Goal: Information Seeking & Learning: Learn about a topic

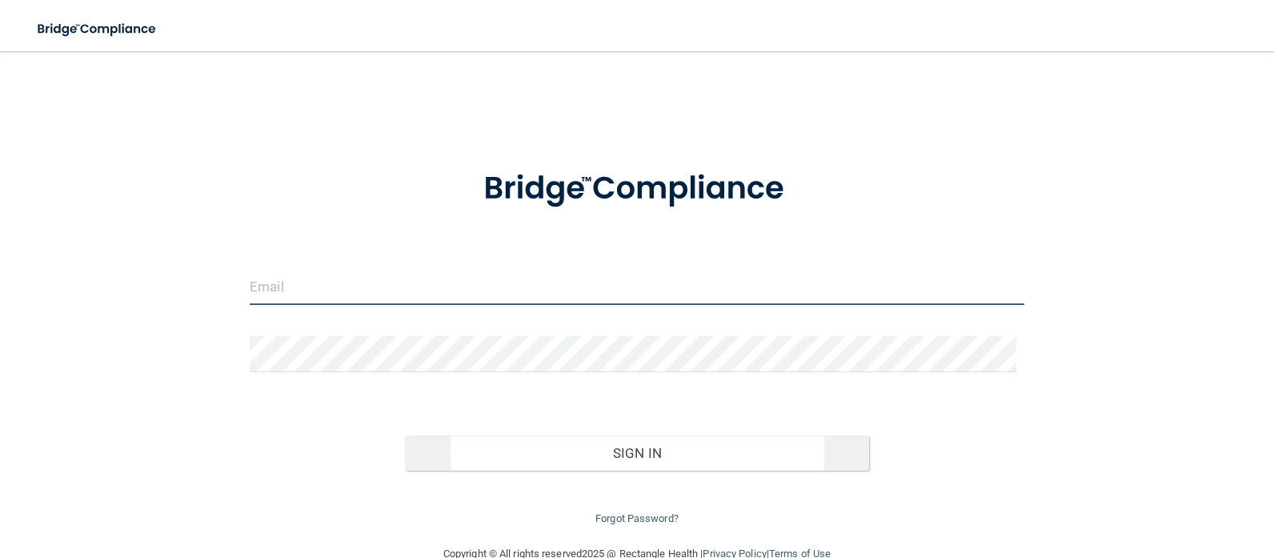
type input "[EMAIL_ADDRESS][DOMAIN_NAME]"
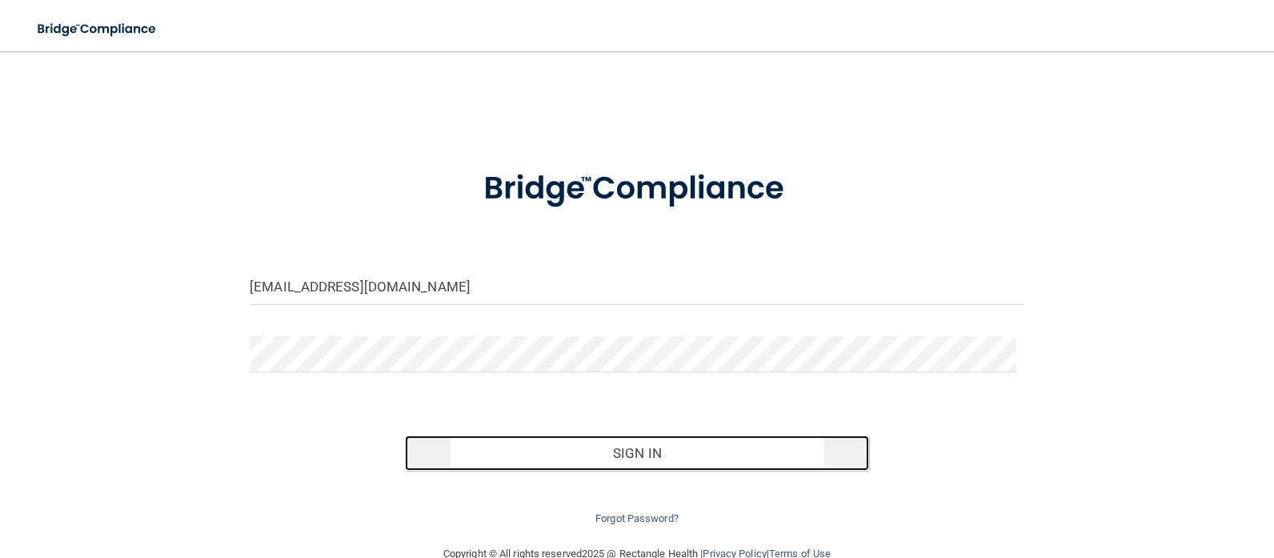
click at [644, 450] on button "Sign In" at bounding box center [637, 452] width 465 height 35
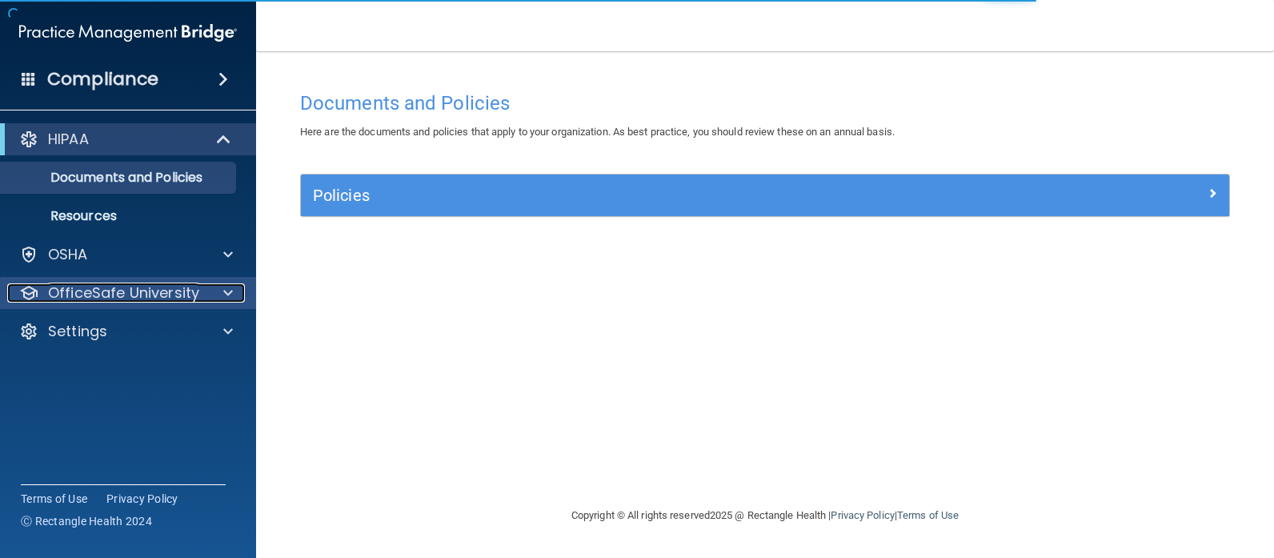
click at [231, 295] on span at bounding box center [228, 292] width 10 height 19
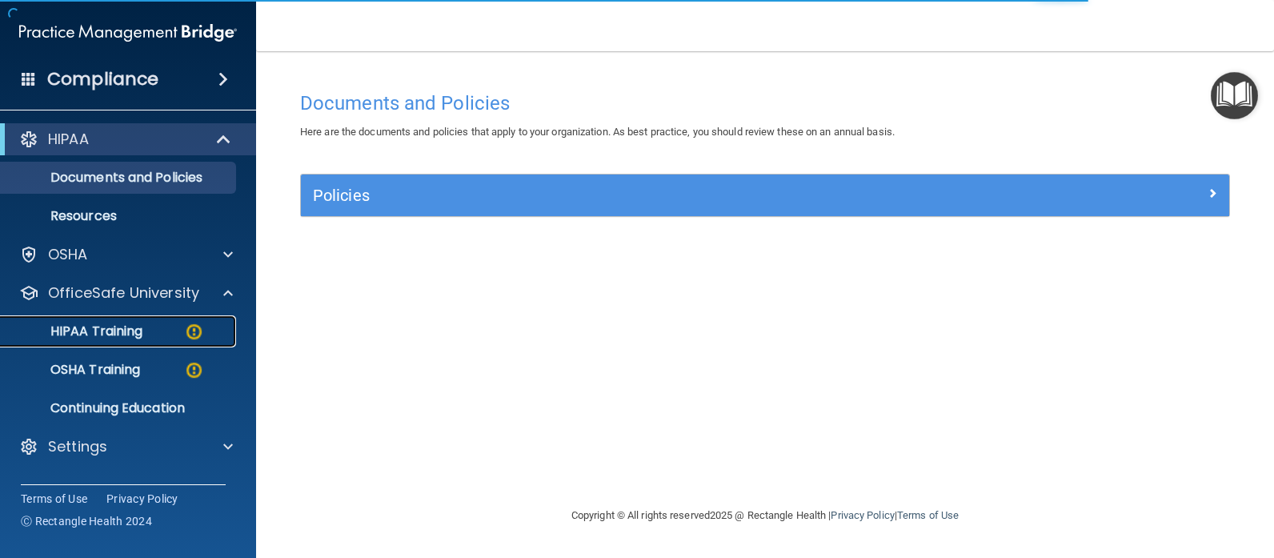
click at [167, 328] on div "HIPAA Training" at bounding box center [119, 331] width 219 height 16
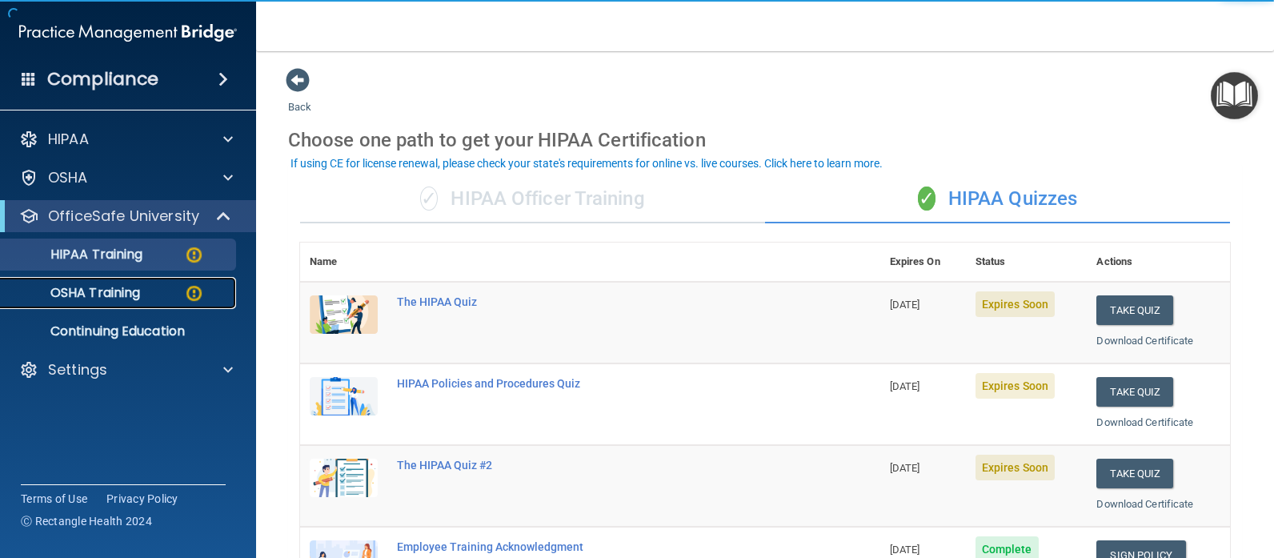
click at [167, 299] on div "OSHA Training" at bounding box center [119, 293] width 219 height 16
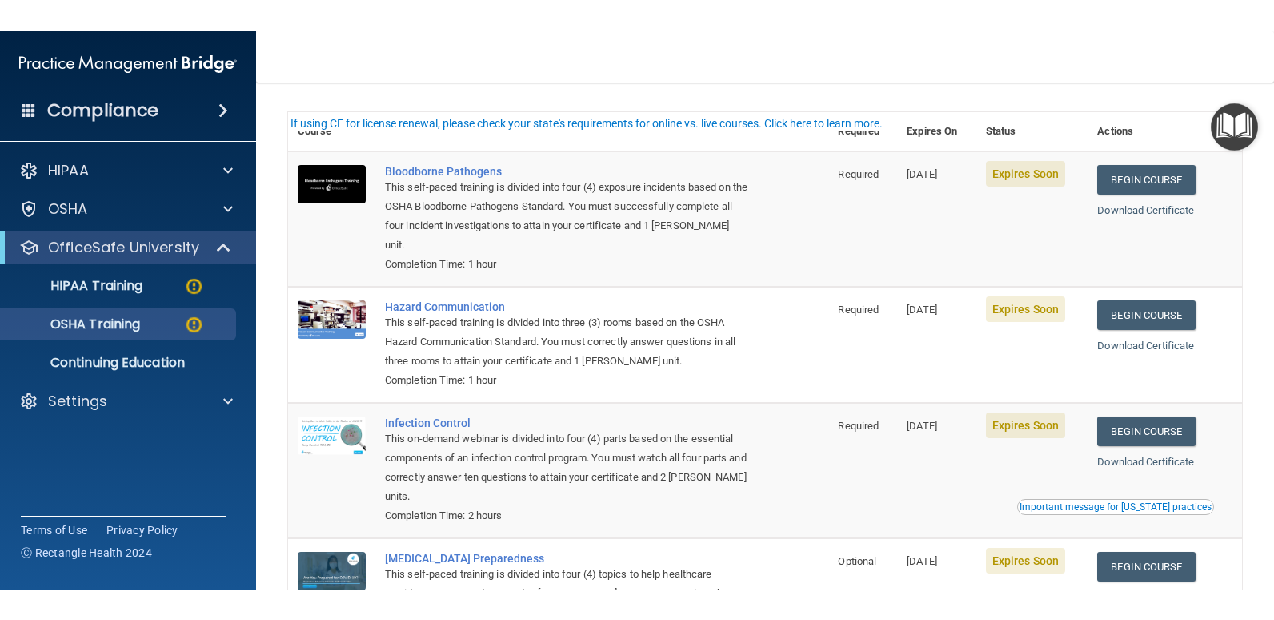
scroll to position [76, 0]
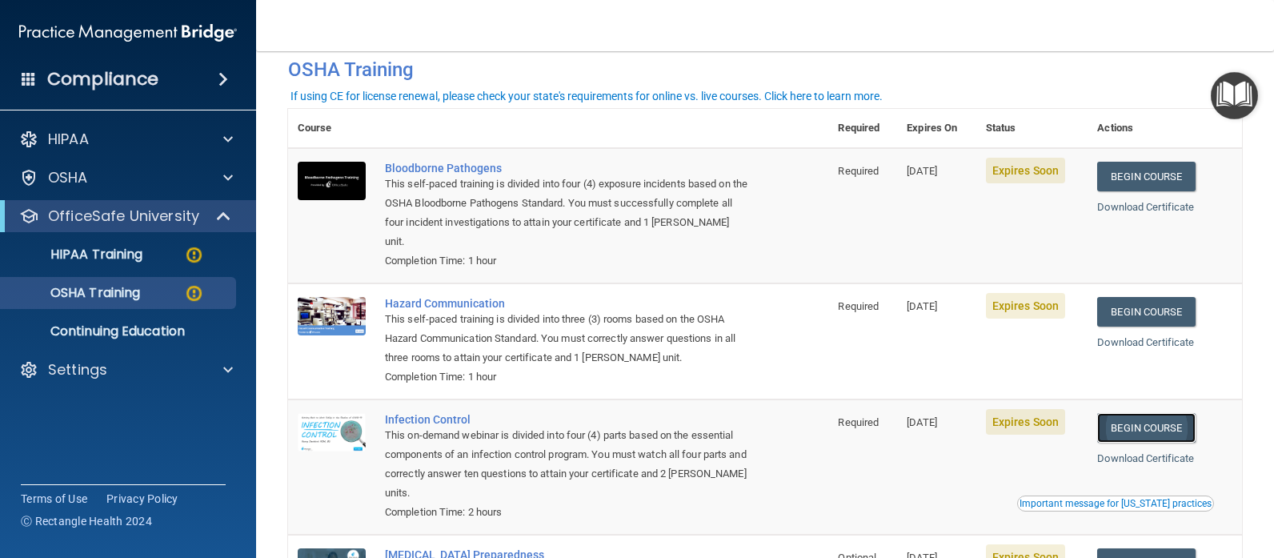
click at [1109, 423] on link "Begin Course" at bounding box center [1146, 428] width 98 height 30
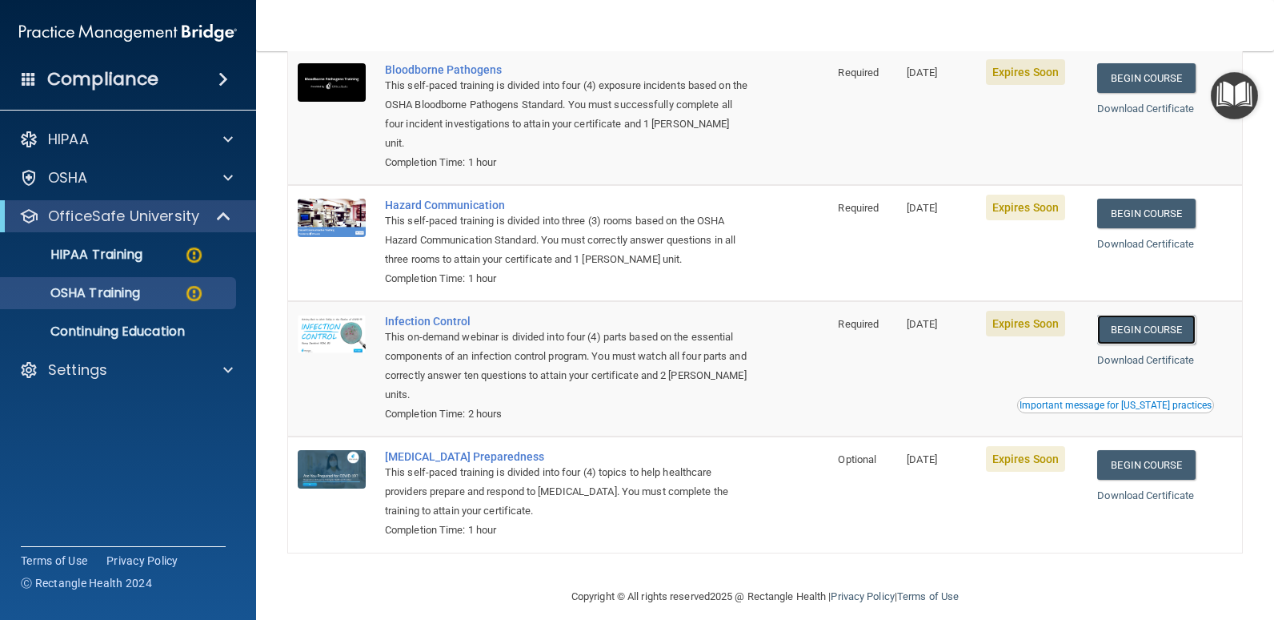
scroll to position [94, 0]
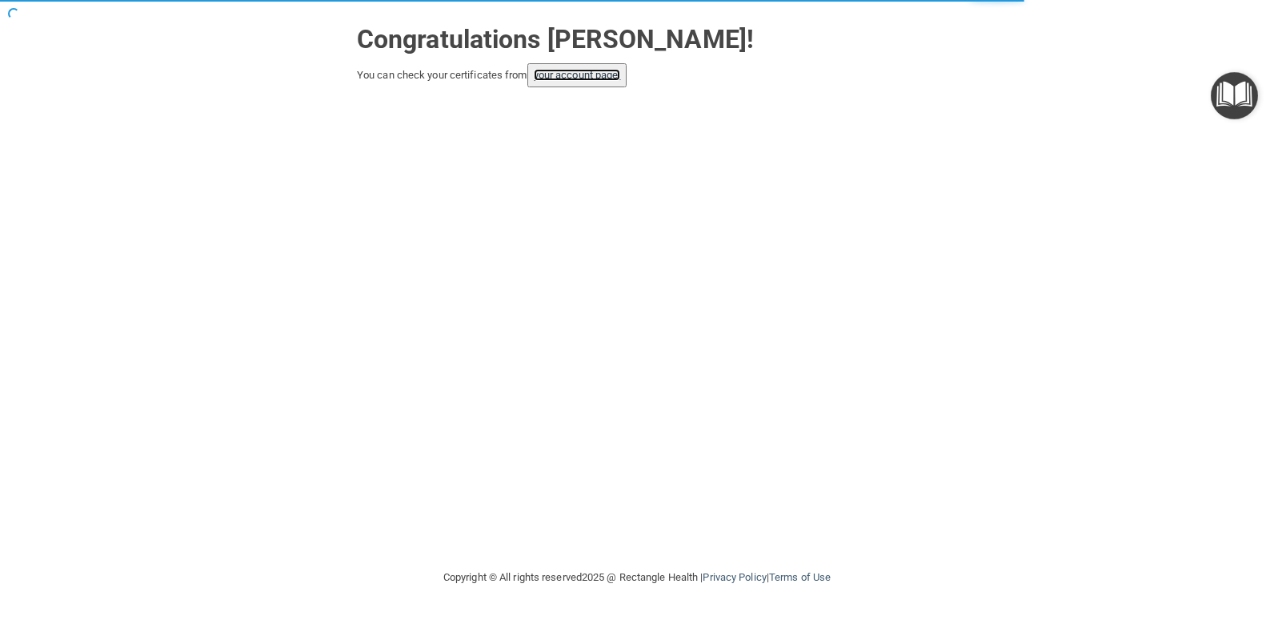
click at [583, 78] on link "your account page!" at bounding box center [577, 75] width 87 height 12
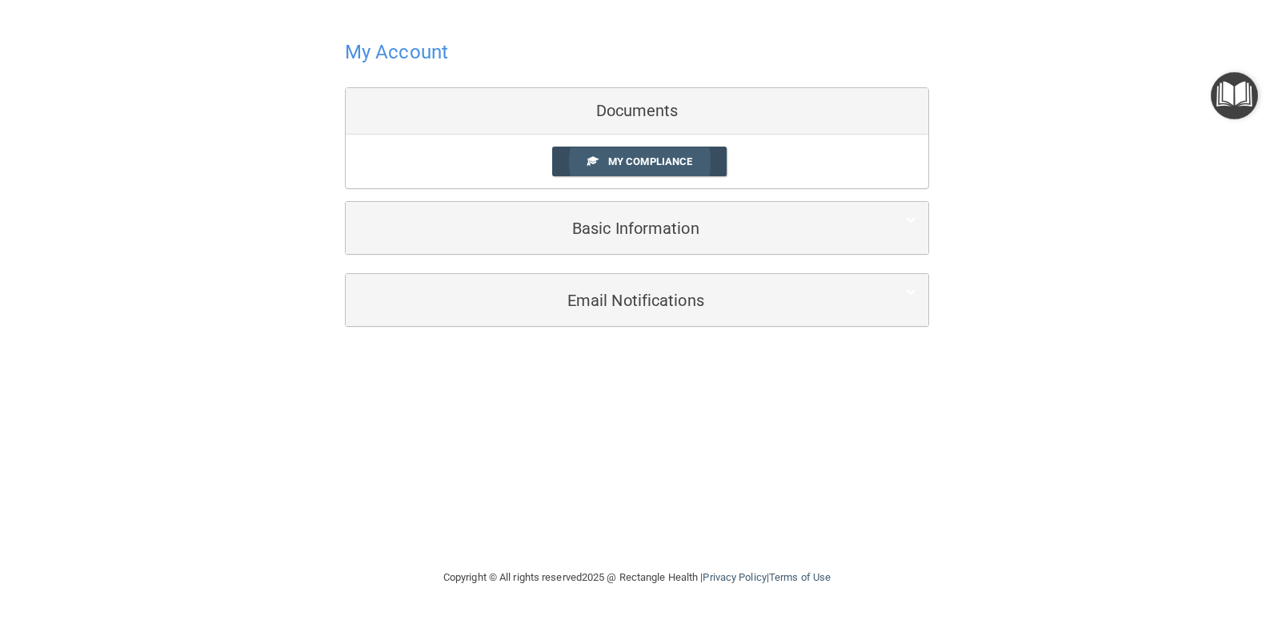
click at [688, 171] on link "My Compliance" at bounding box center [639, 161] width 175 height 30
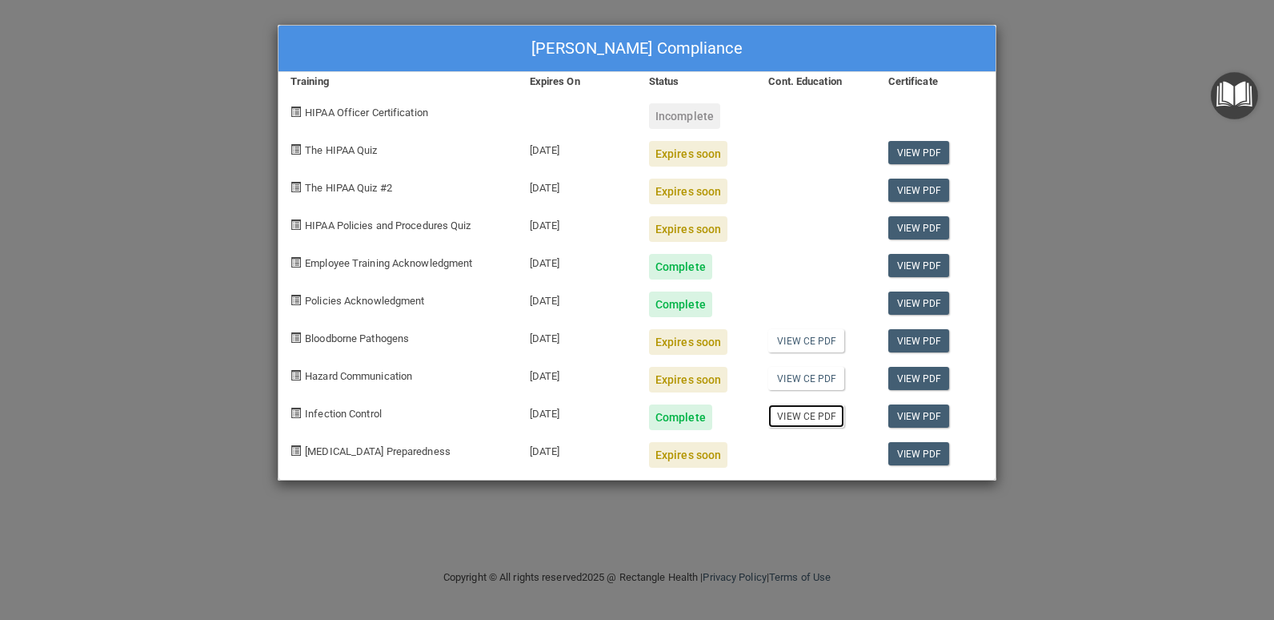
click at [816, 421] on link "View CE PDF" at bounding box center [806, 415] width 76 height 23
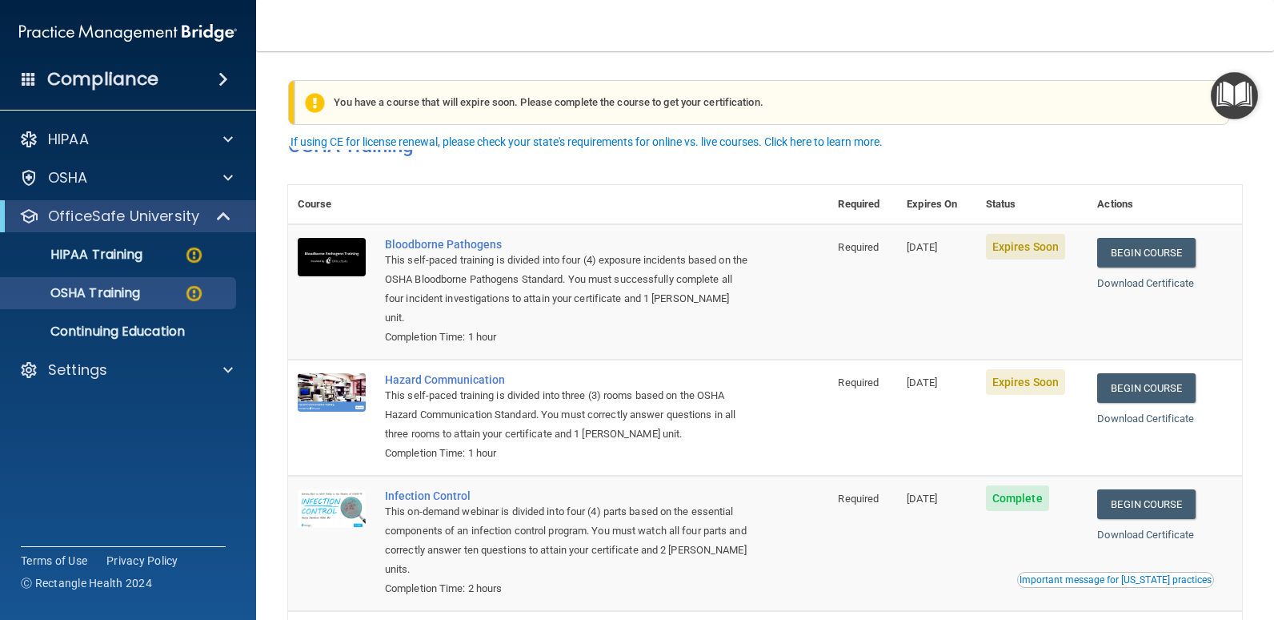
scroll to position [80, 0]
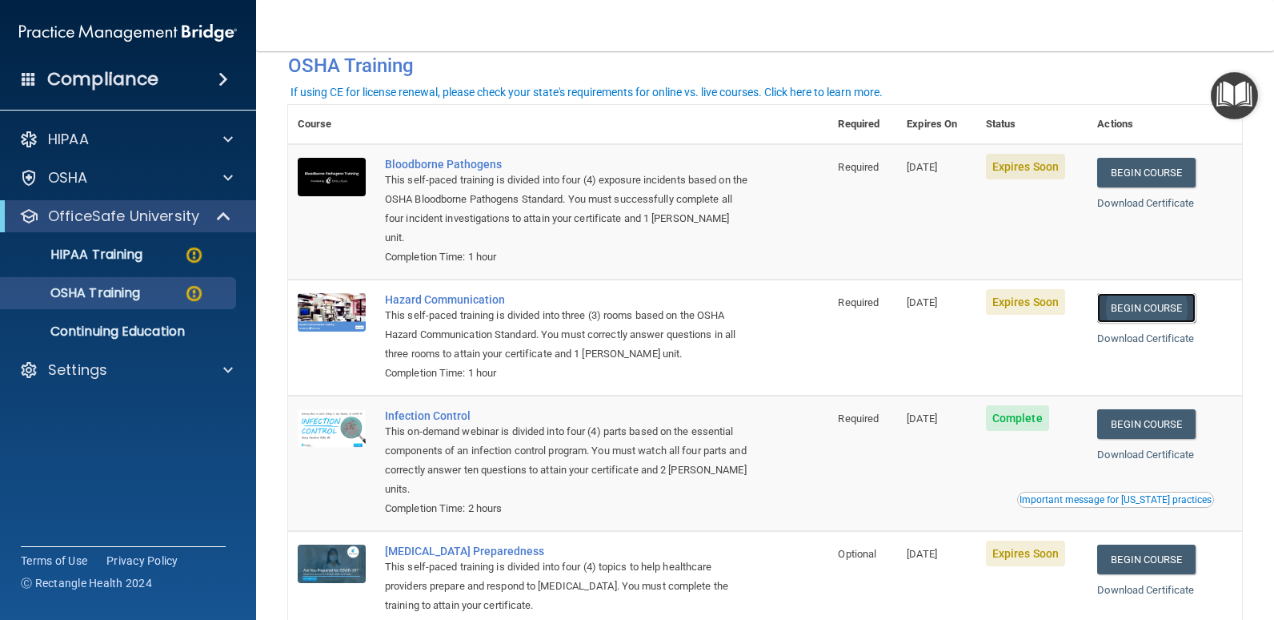
click at [1132, 293] on link "Begin Course" at bounding box center [1146, 308] width 98 height 30
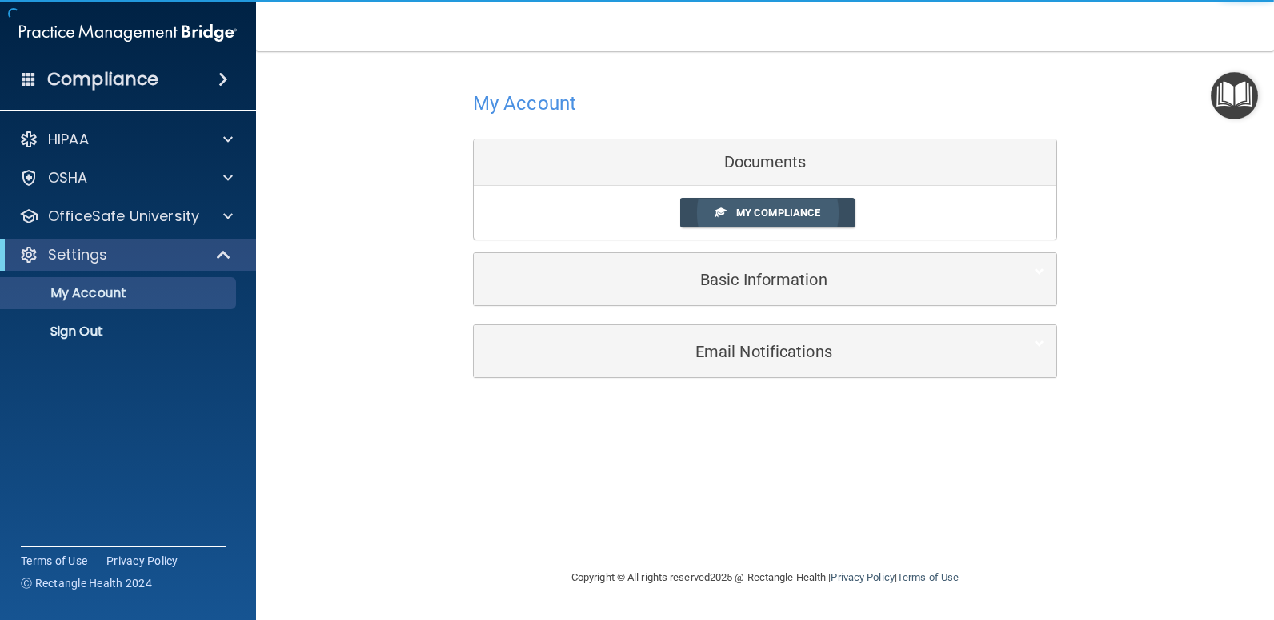
click at [773, 213] on span "My Compliance" at bounding box center [778, 213] width 84 height 12
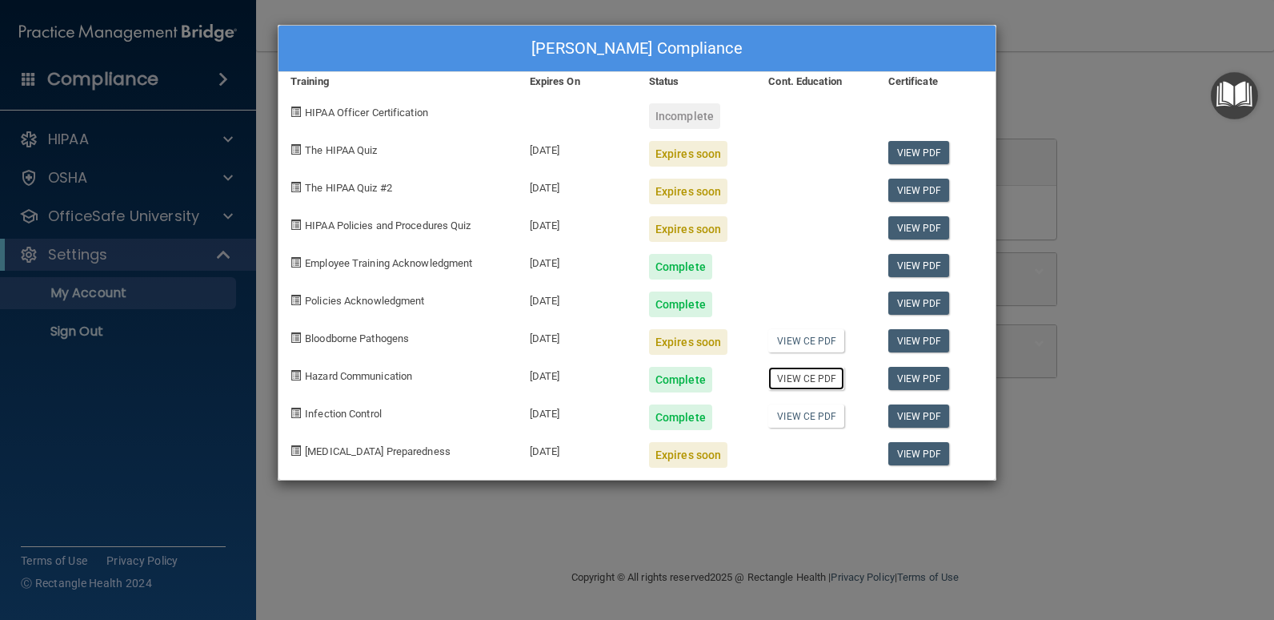
click at [796, 385] on link "View CE PDF" at bounding box center [806, 378] width 76 height 23
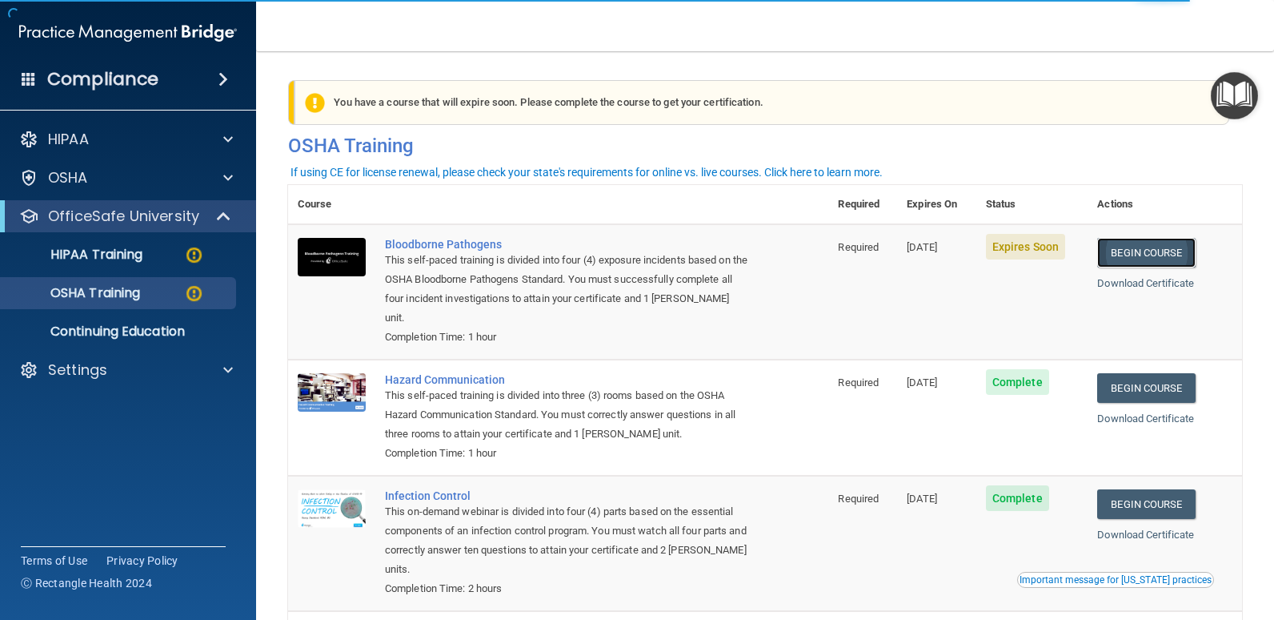
click at [1132, 247] on link "Begin Course" at bounding box center [1146, 253] width 98 height 30
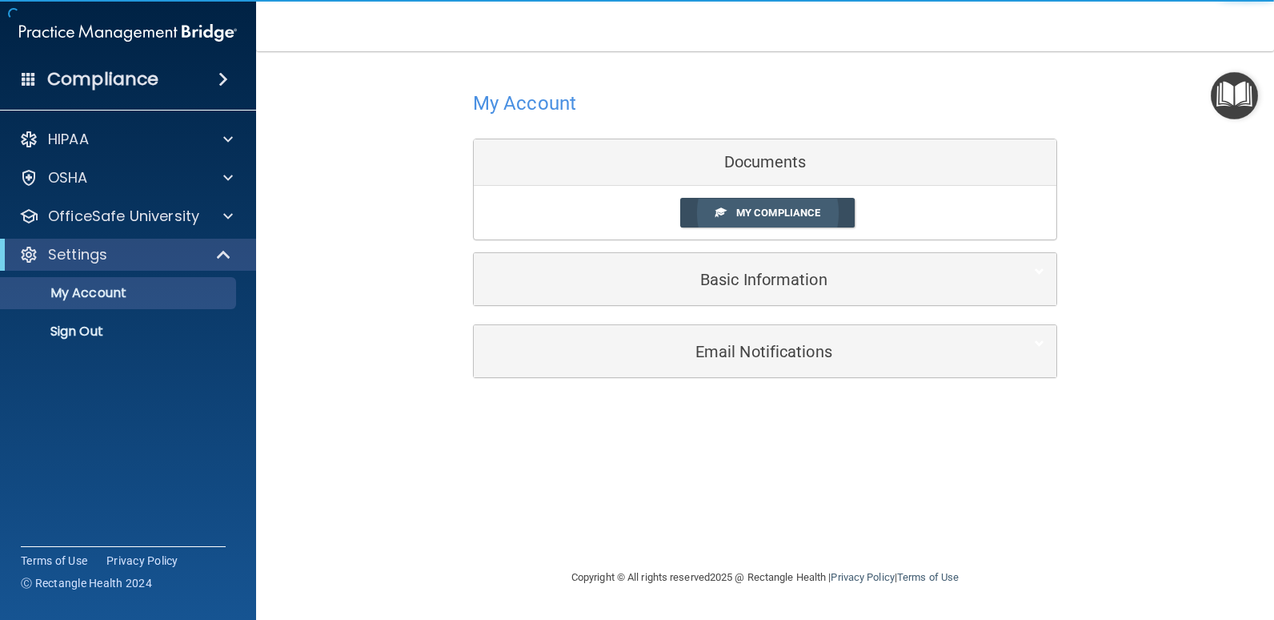
click at [748, 215] on span "My Compliance" at bounding box center [778, 213] width 84 height 12
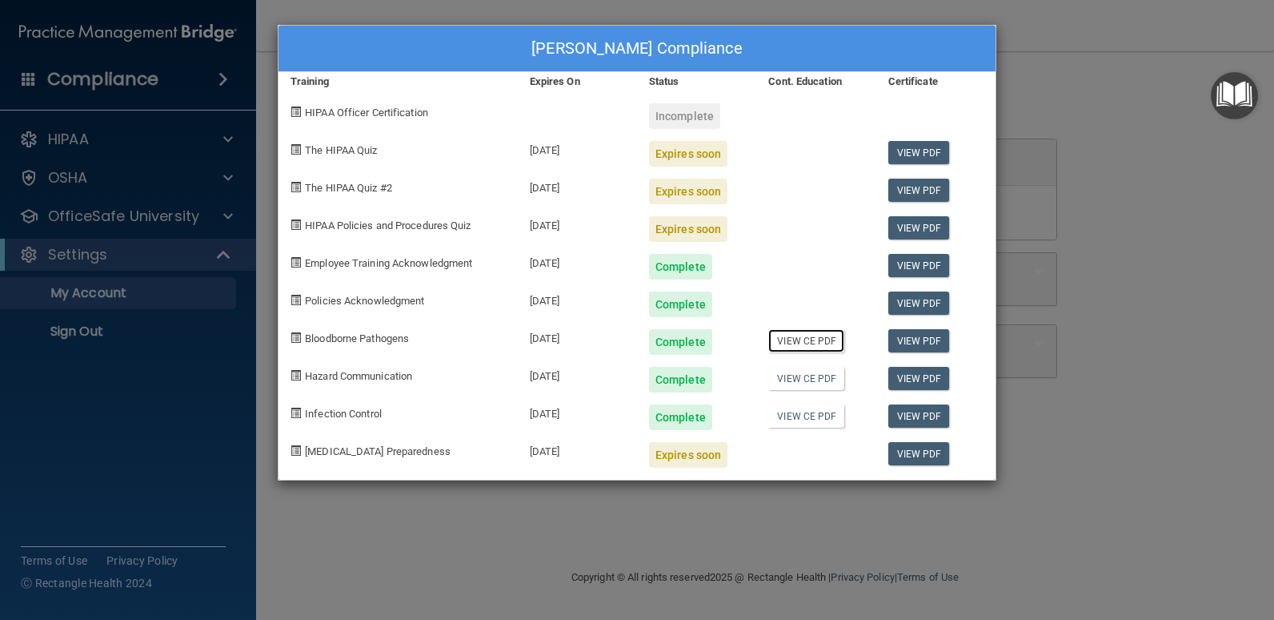
click at [803, 337] on link "View CE PDF" at bounding box center [806, 340] width 76 height 23
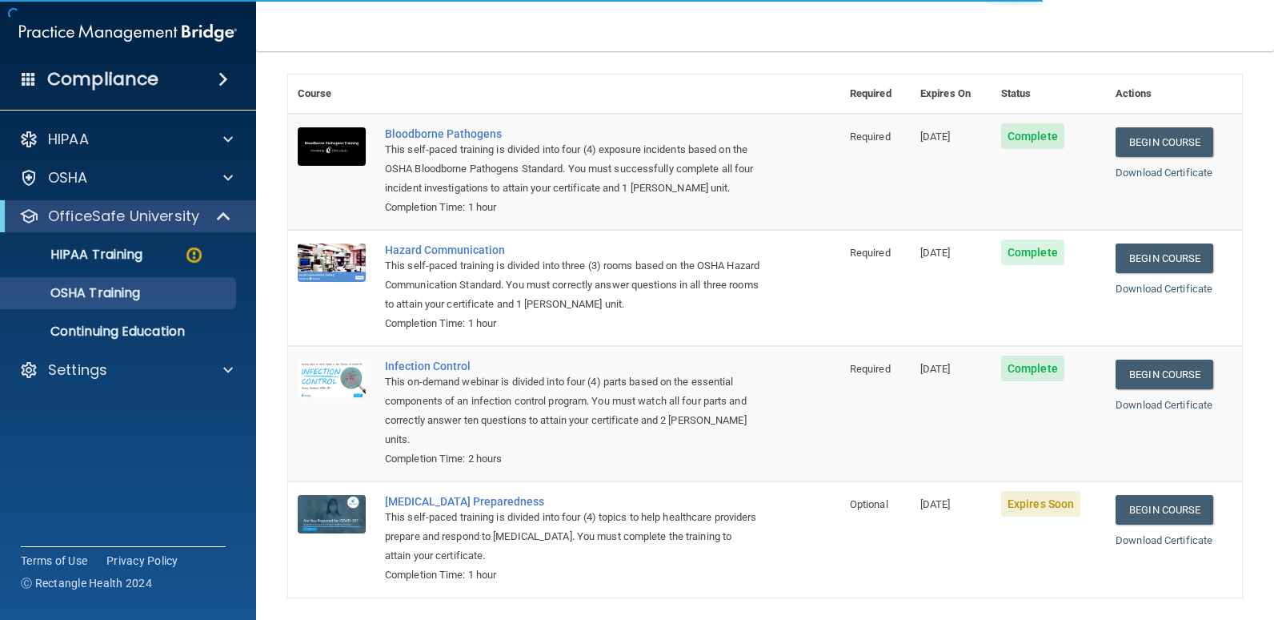
scroll to position [80, 0]
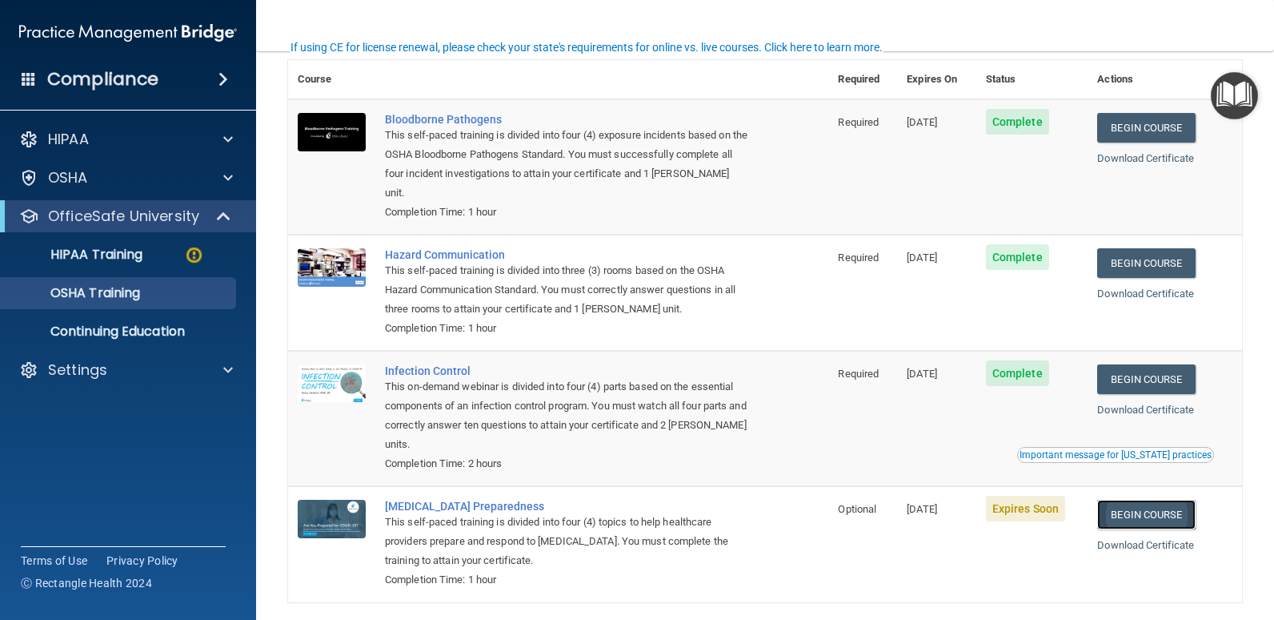
click at [1137, 499] on link "Begin Course" at bounding box center [1146, 514] width 98 height 30
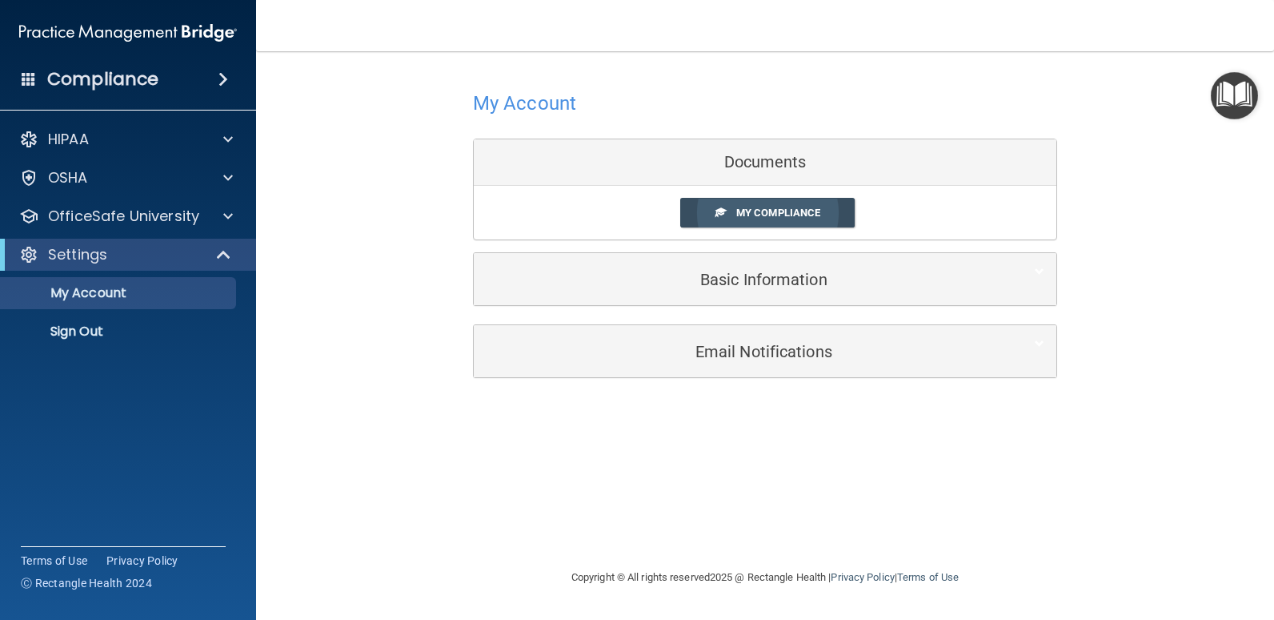
click at [778, 212] on span "My Compliance" at bounding box center [778, 213] width 84 height 12
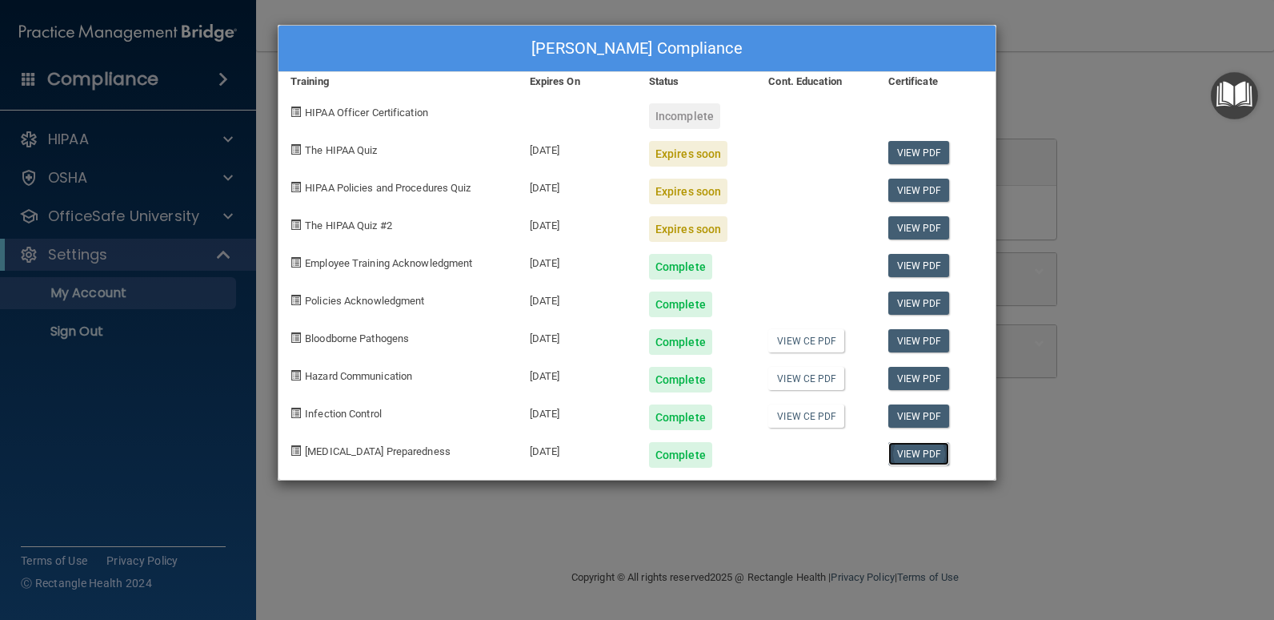
click at [908, 456] on link "View PDF" at bounding box center [919, 453] width 62 height 23
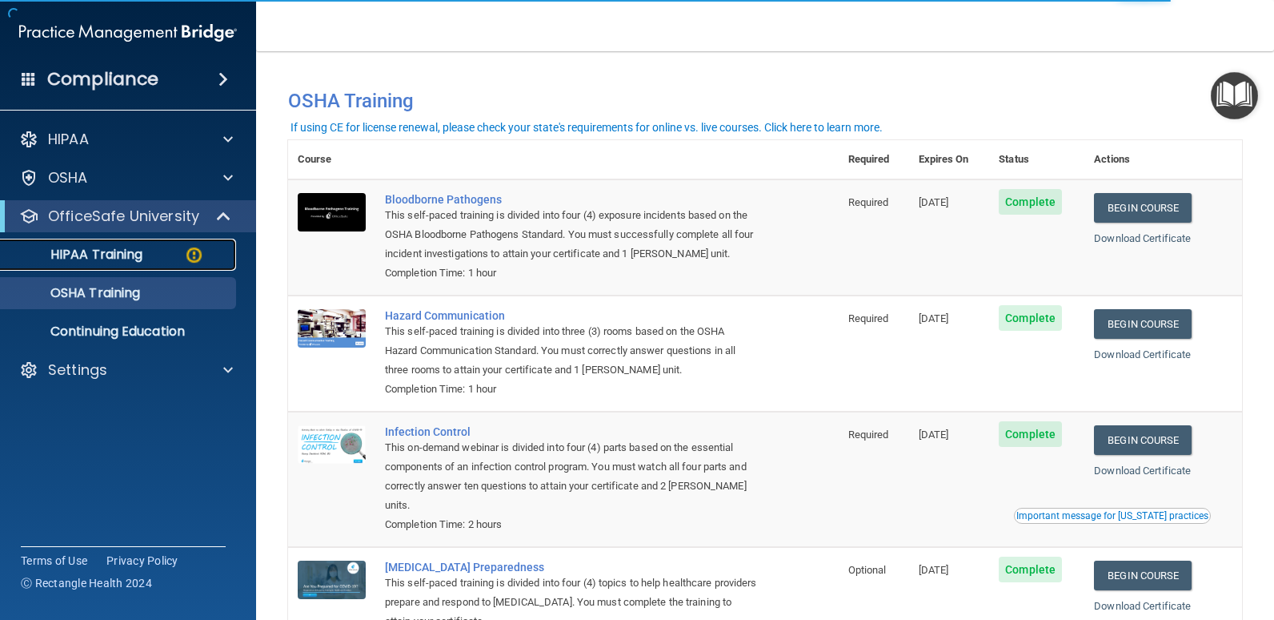
click at [178, 256] on div "HIPAA Training" at bounding box center [119, 255] width 219 height 16
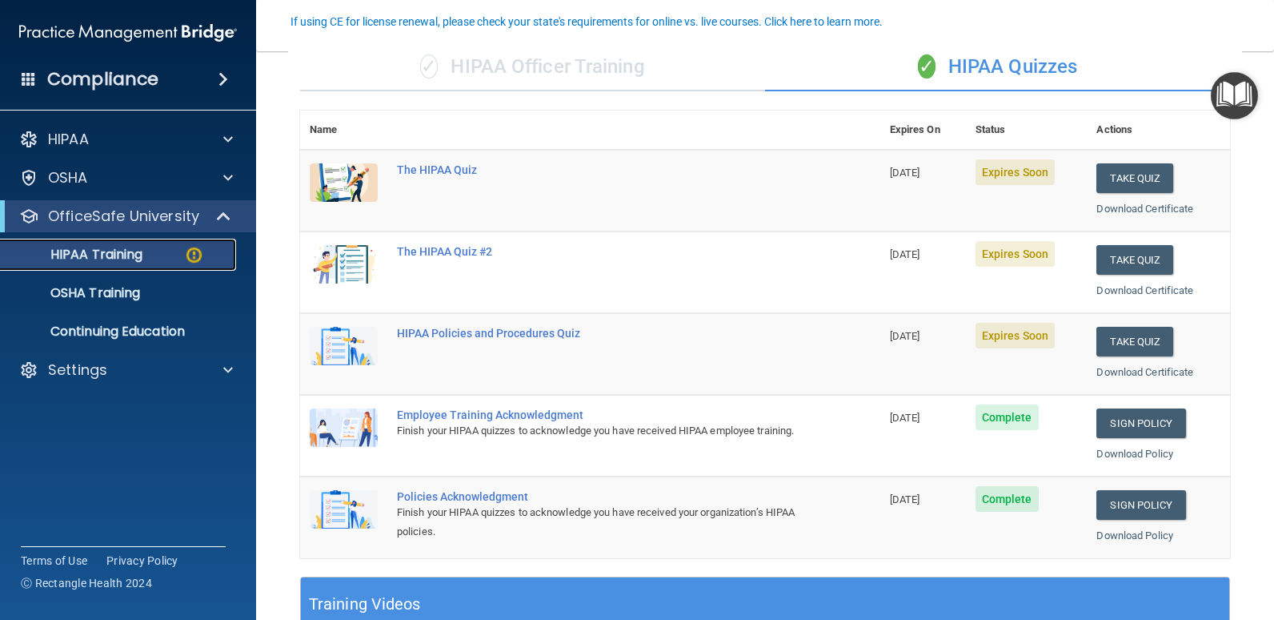
scroll to position [160, 0]
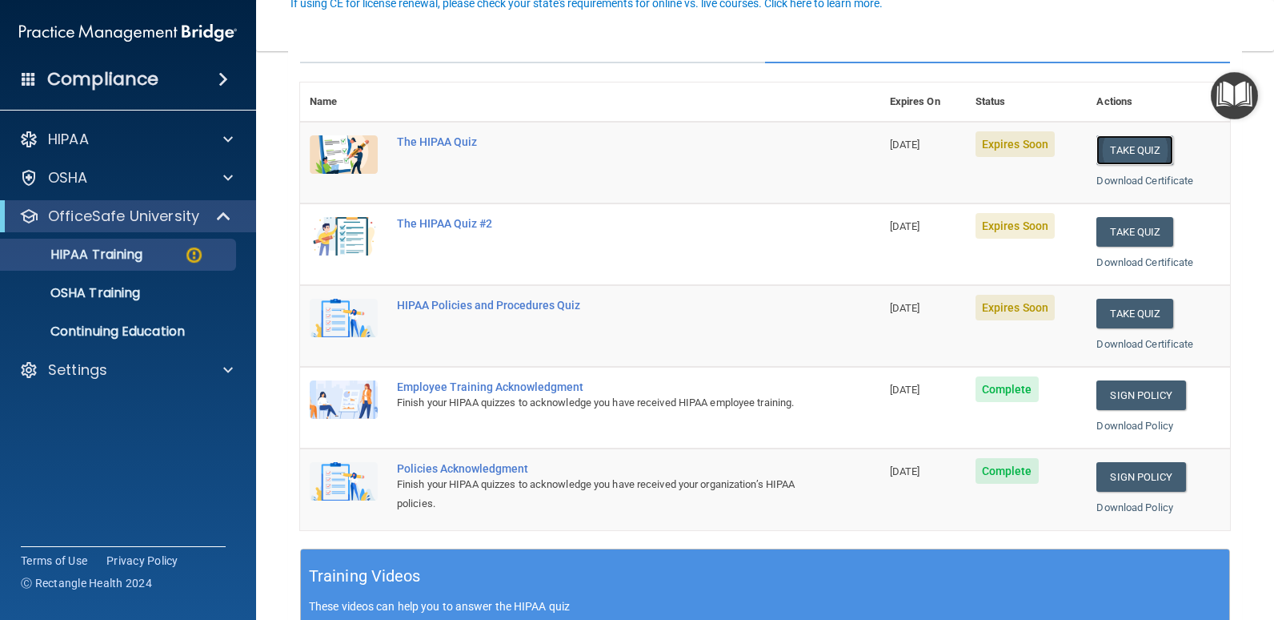
click at [1126, 154] on button "Take Quiz" at bounding box center [1135, 150] width 77 height 30
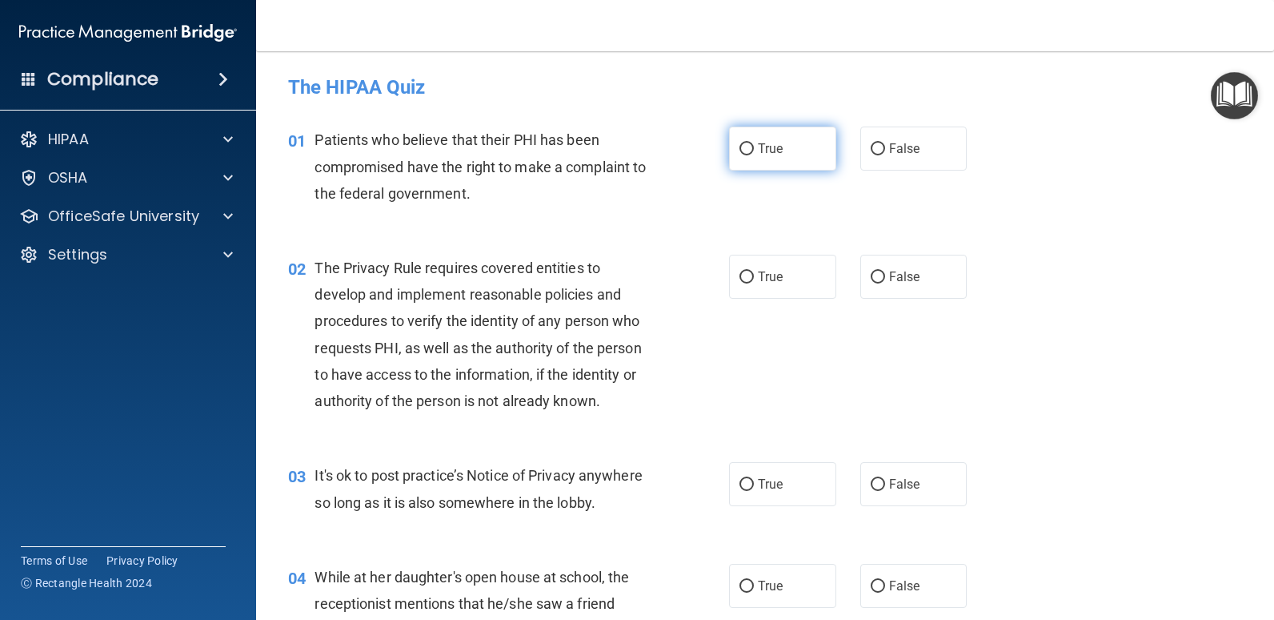
click at [772, 151] on span "True" at bounding box center [770, 148] width 25 height 15
click at [754, 151] on input "True" at bounding box center [747, 149] width 14 height 12
radio input "true"
